Goal: Information Seeking & Learning: Learn about a topic

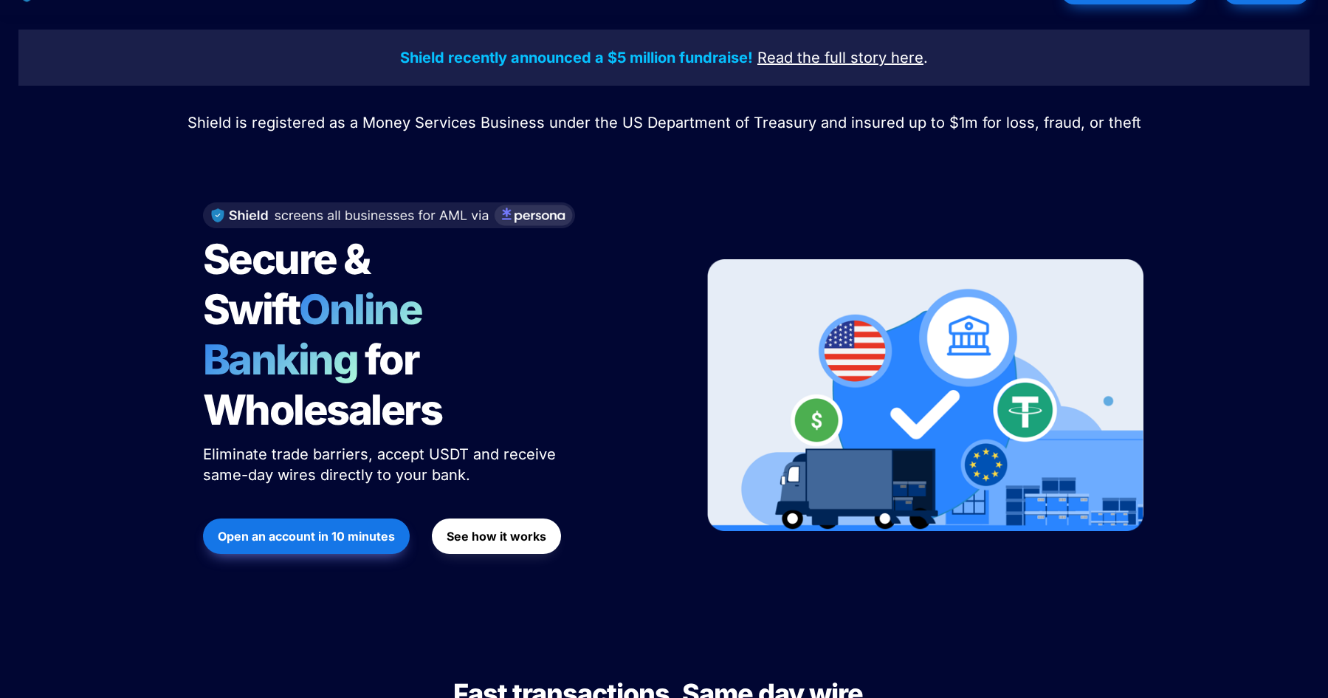
scroll to position [86, 0]
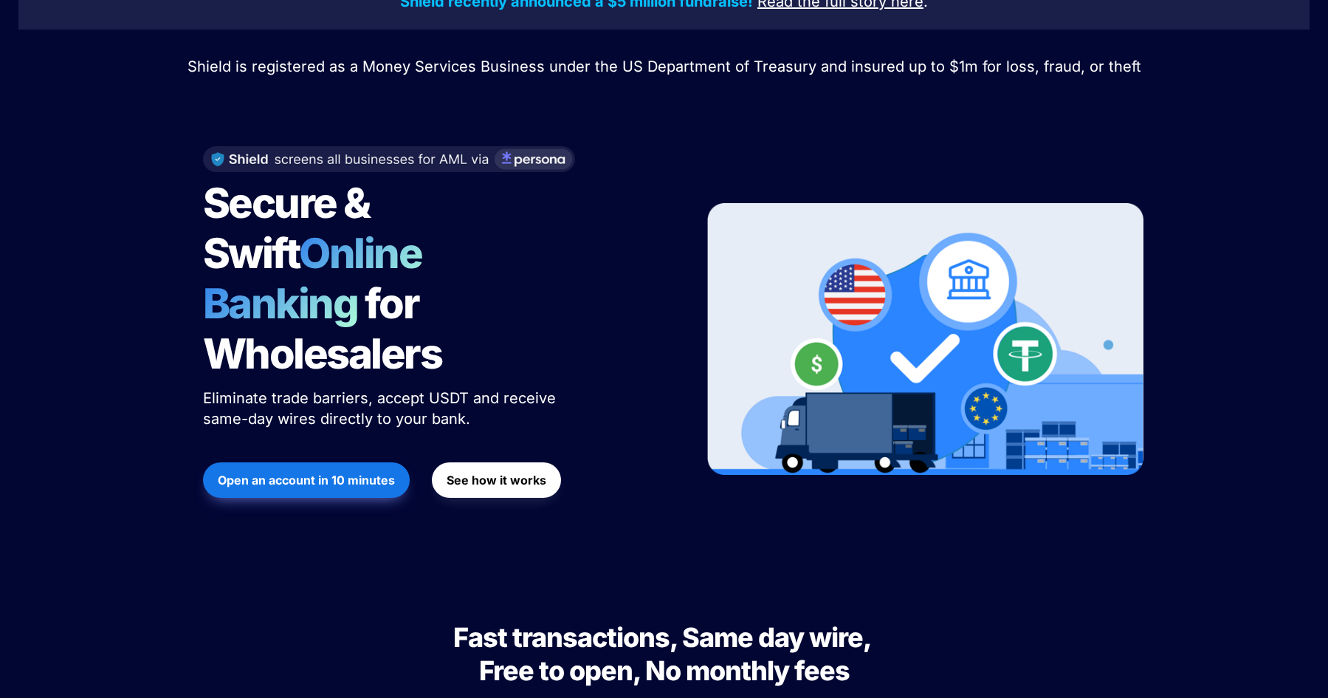
click at [488, 473] on strong "See how it works" at bounding box center [497, 480] width 100 height 15
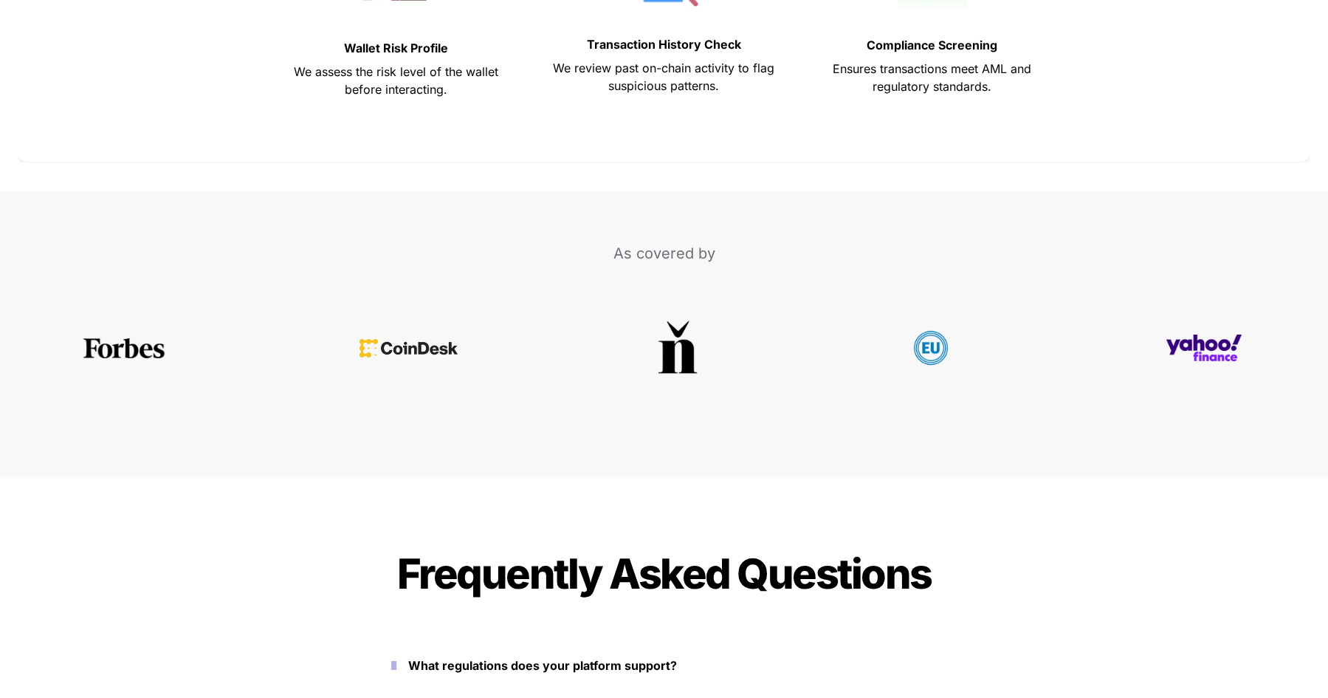
scroll to position [6144, 0]
